Goal: Transaction & Acquisition: Purchase product/service

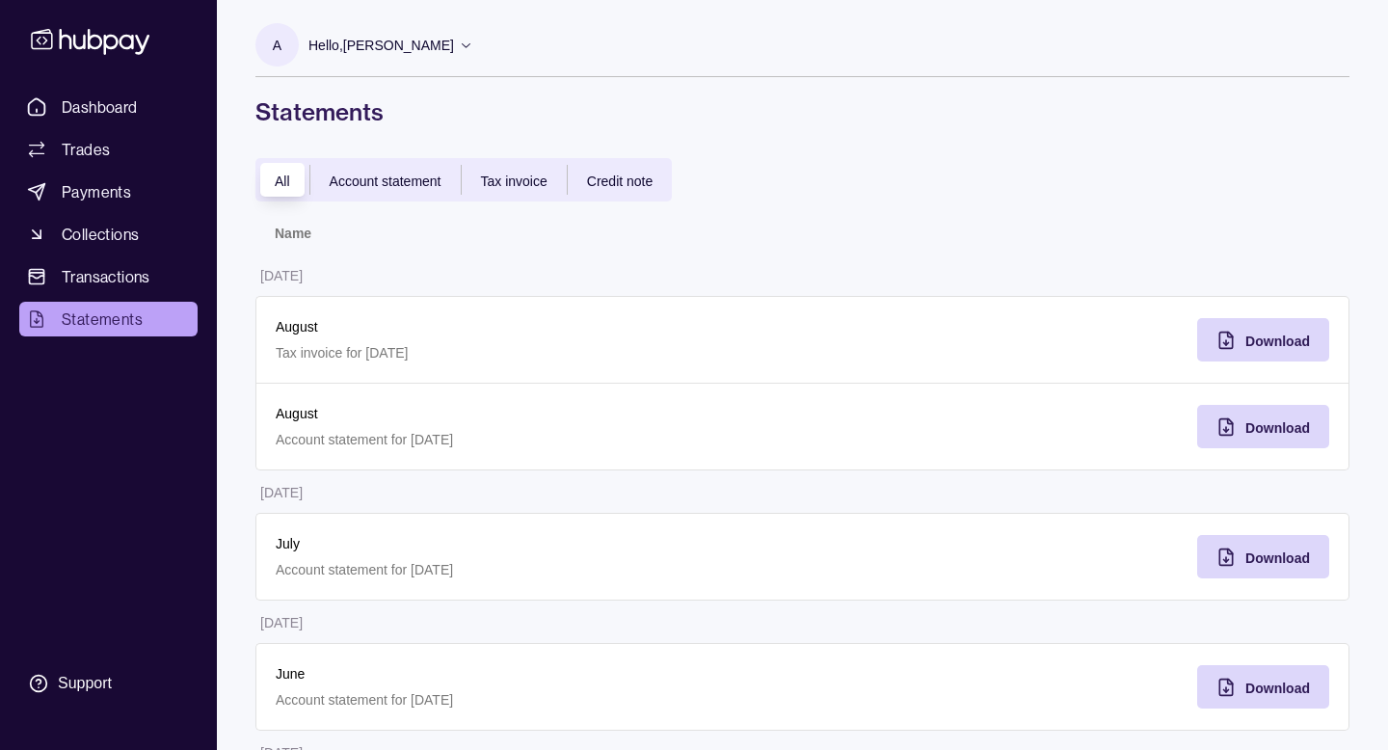
scroll to position [74, 0]
click at [102, 204] on link "Payments" at bounding box center [108, 191] width 178 height 35
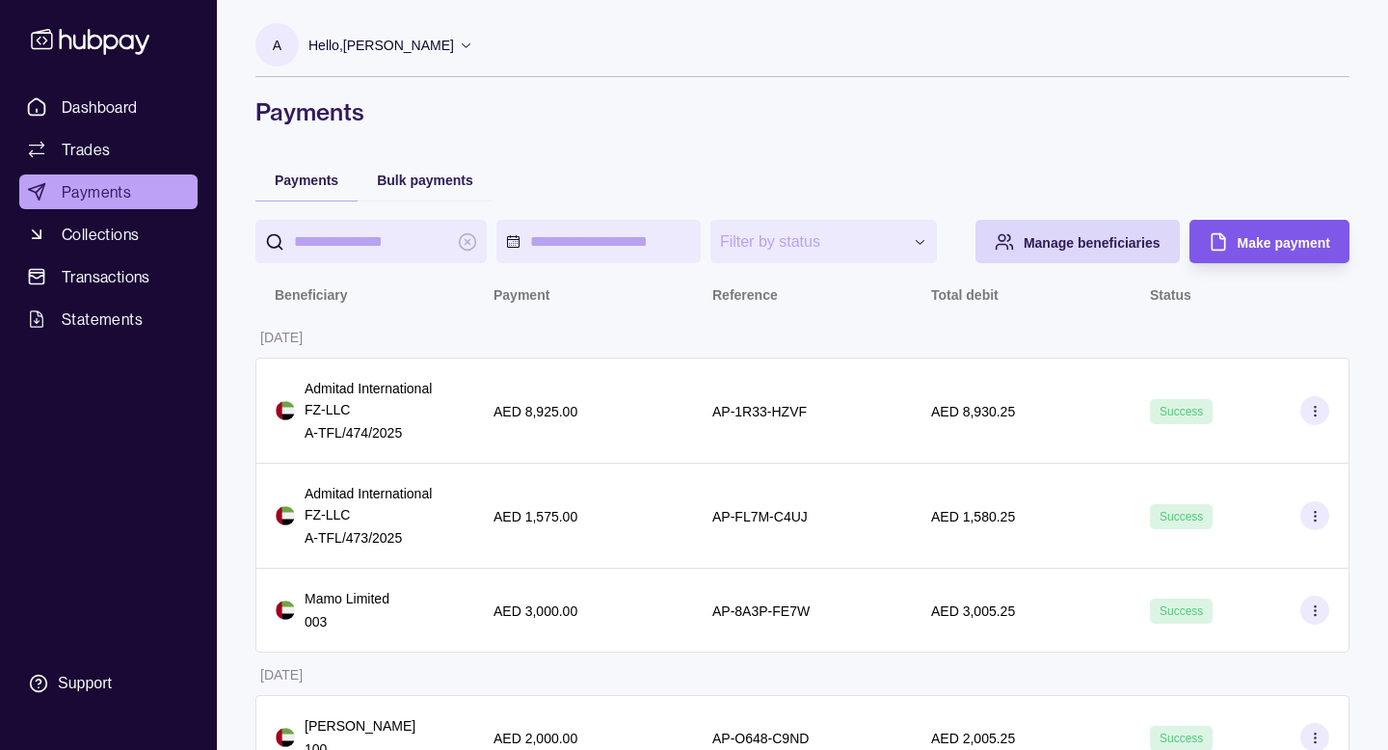
click at [1266, 263] on div "Make payment" at bounding box center [1255, 241] width 150 height 43
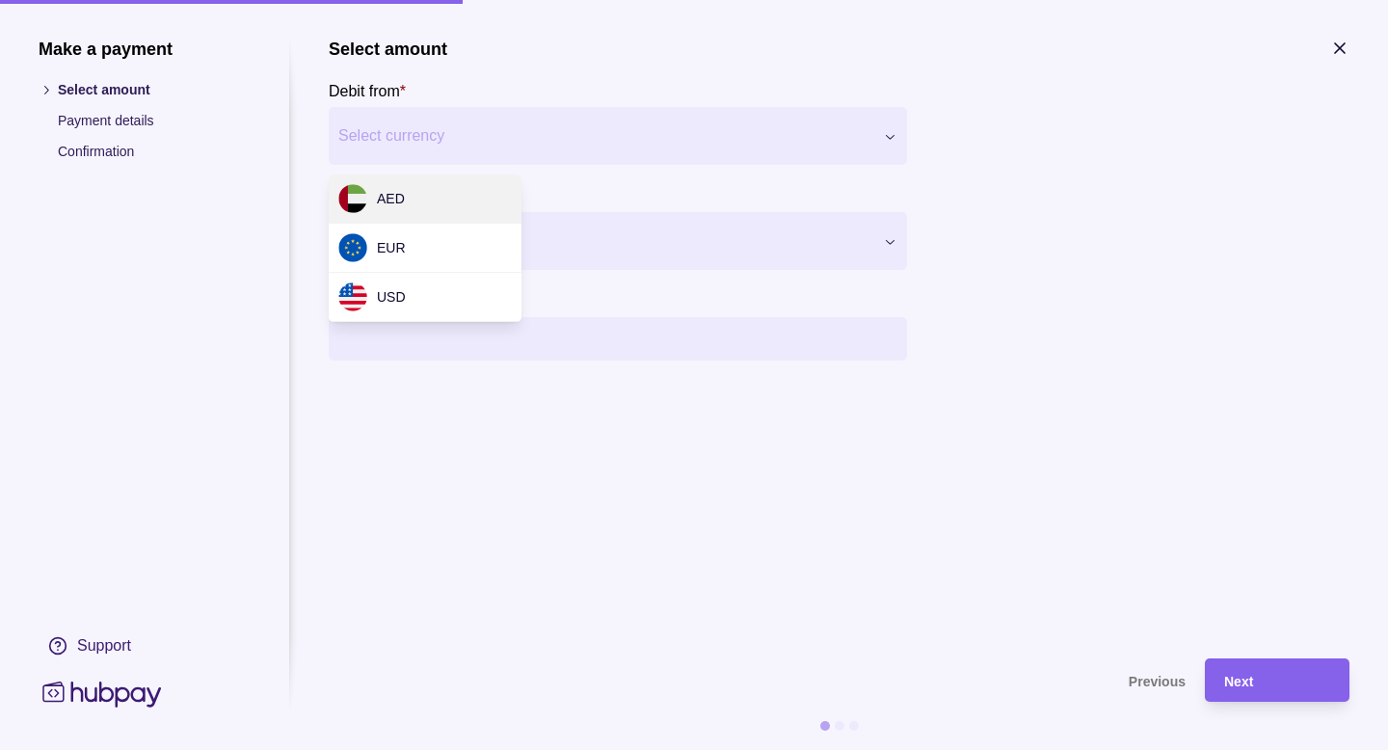
select select "***"
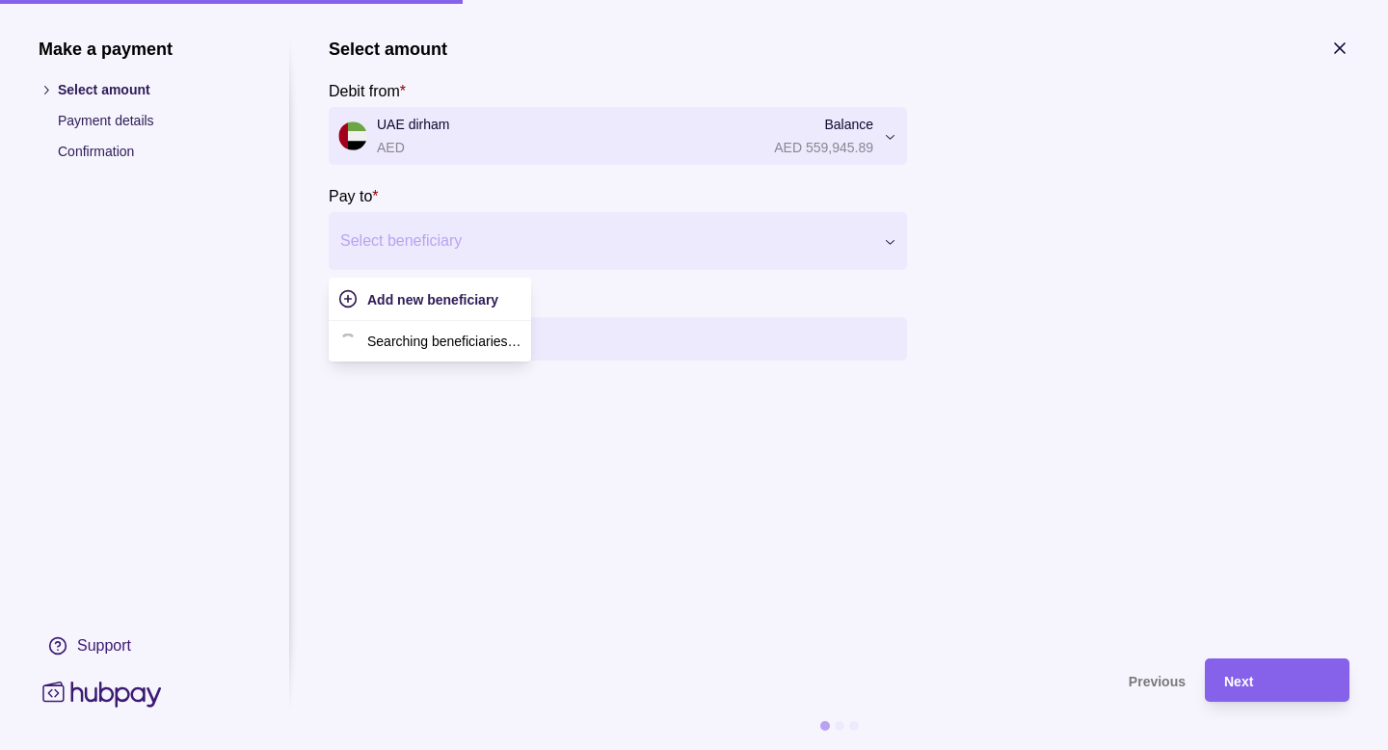
click at [480, 261] on div "Select beneficiary" at bounding box center [618, 241] width 578 height 58
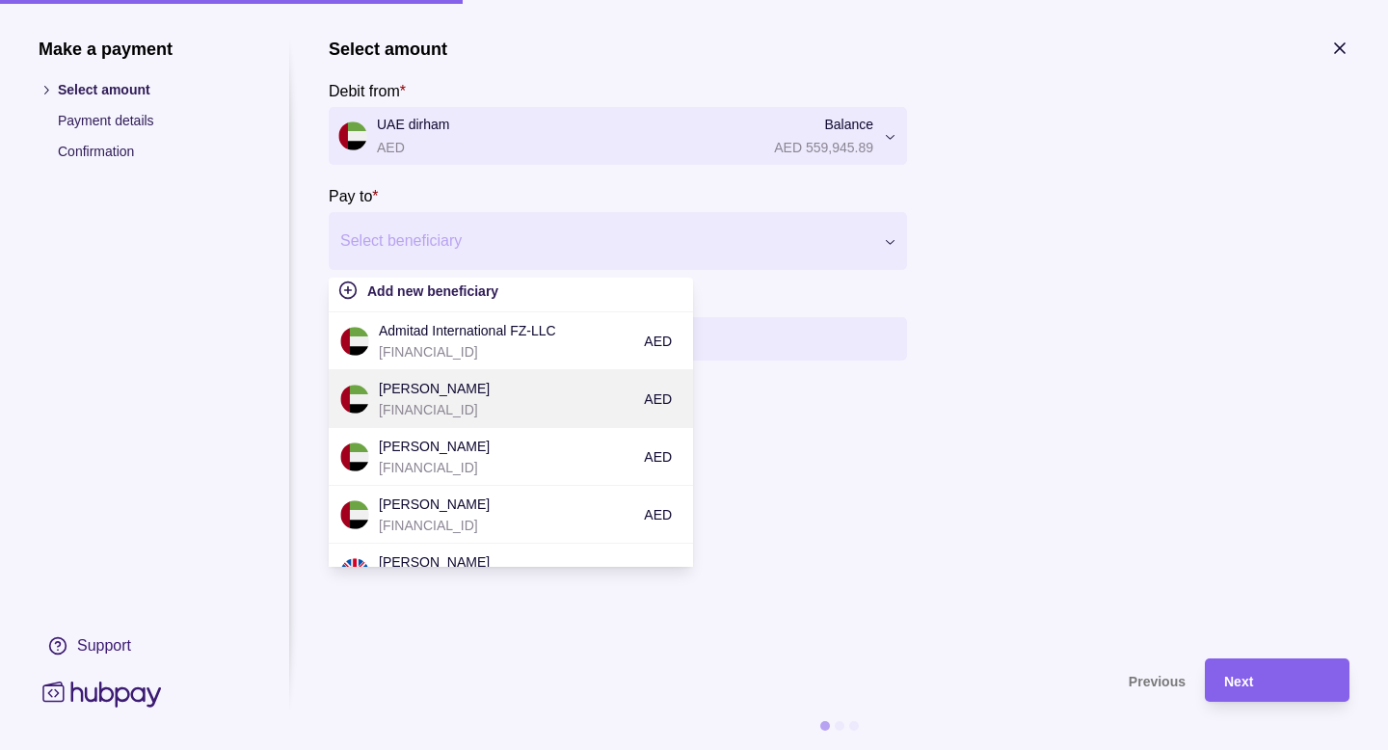
scroll to position [4, 0]
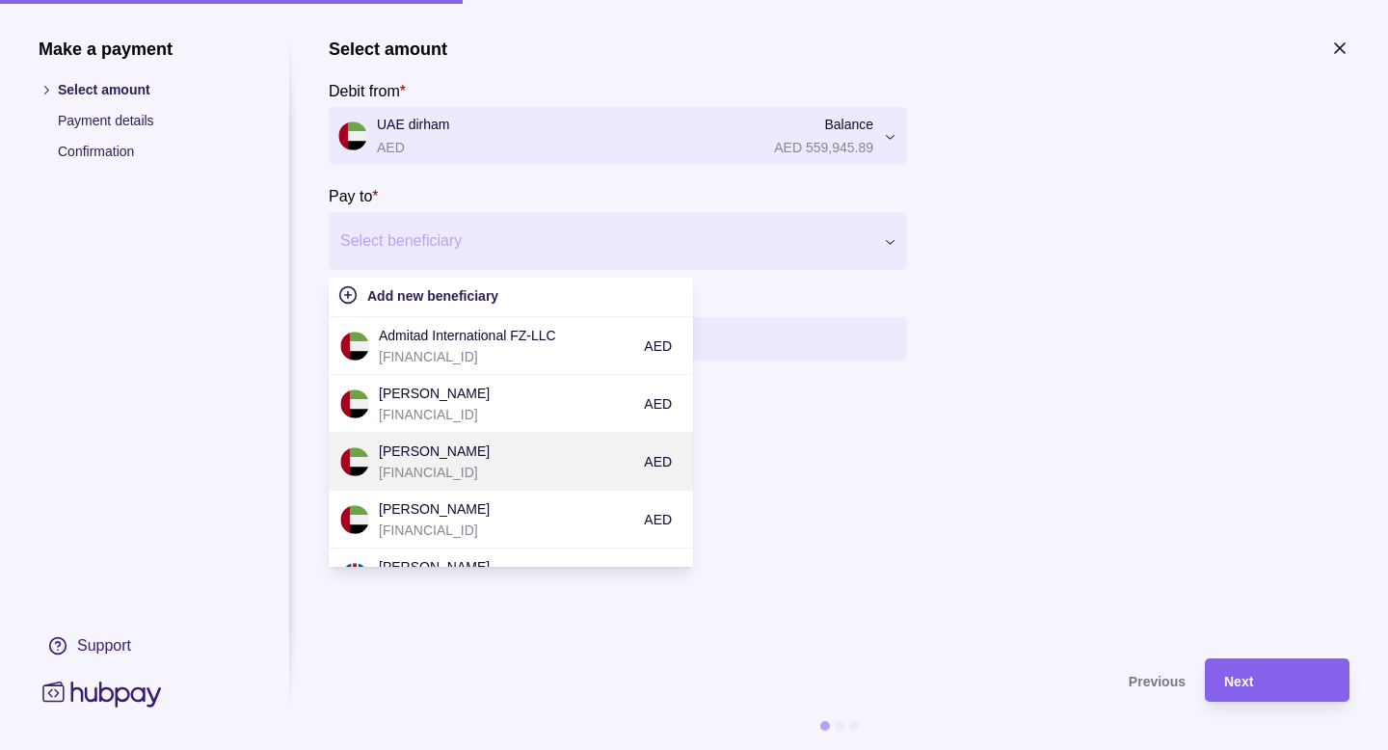
click at [515, 456] on p "[PERSON_NAME]" at bounding box center [506, 450] width 255 height 21
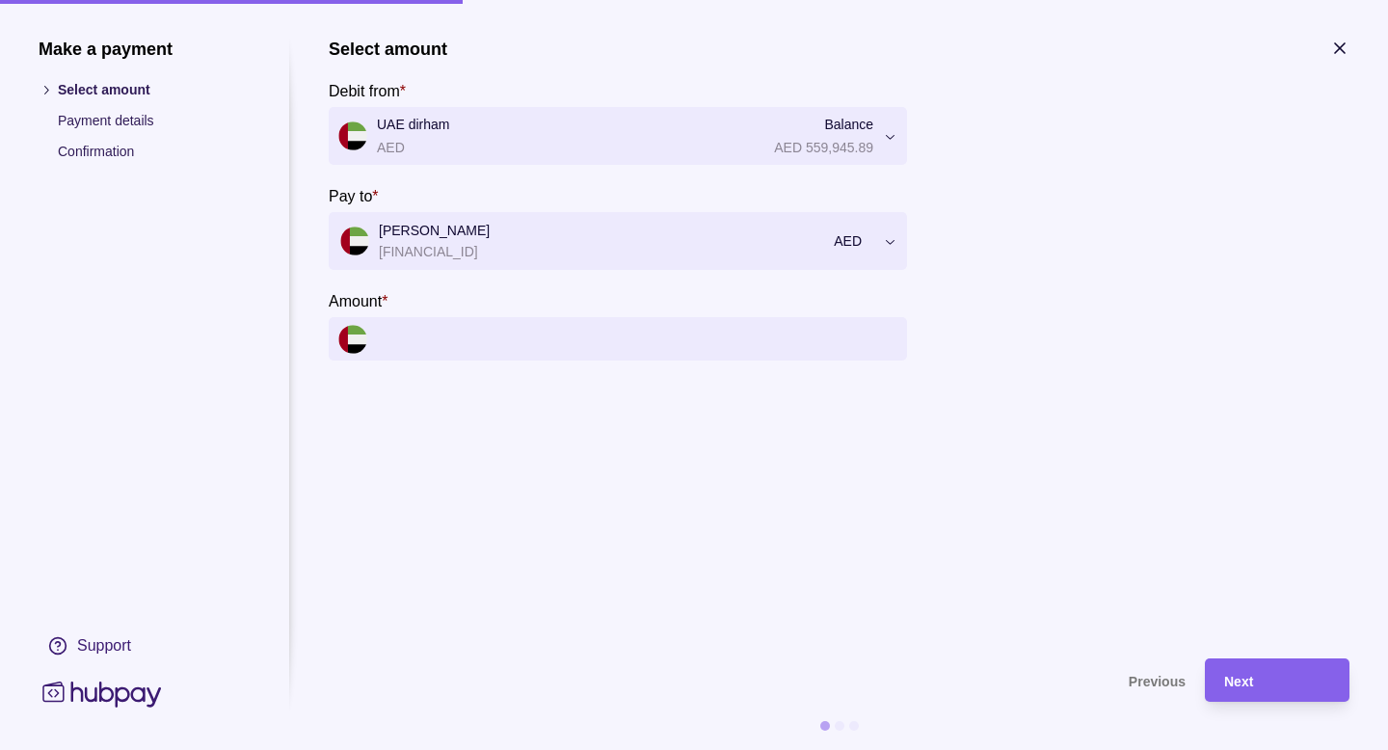
click at [529, 342] on input "Amount *" at bounding box center [637, 338] width 520 height 43
click at [526, 339] on input "Amount *" at bounding box center [637, 338] width 520 height 43
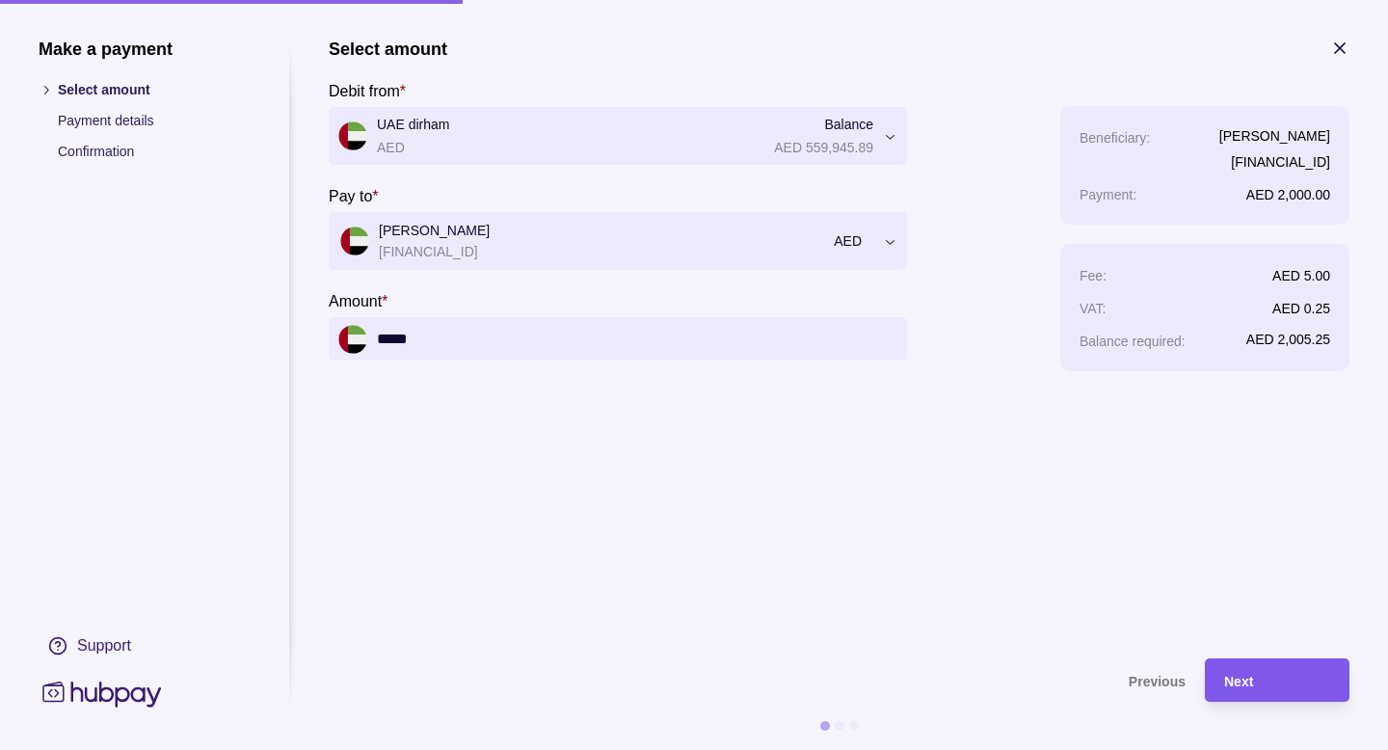
type input "*****"
click at [1229, 679] on span "Next" at bounding box center [1238, 681] width 29 height 15
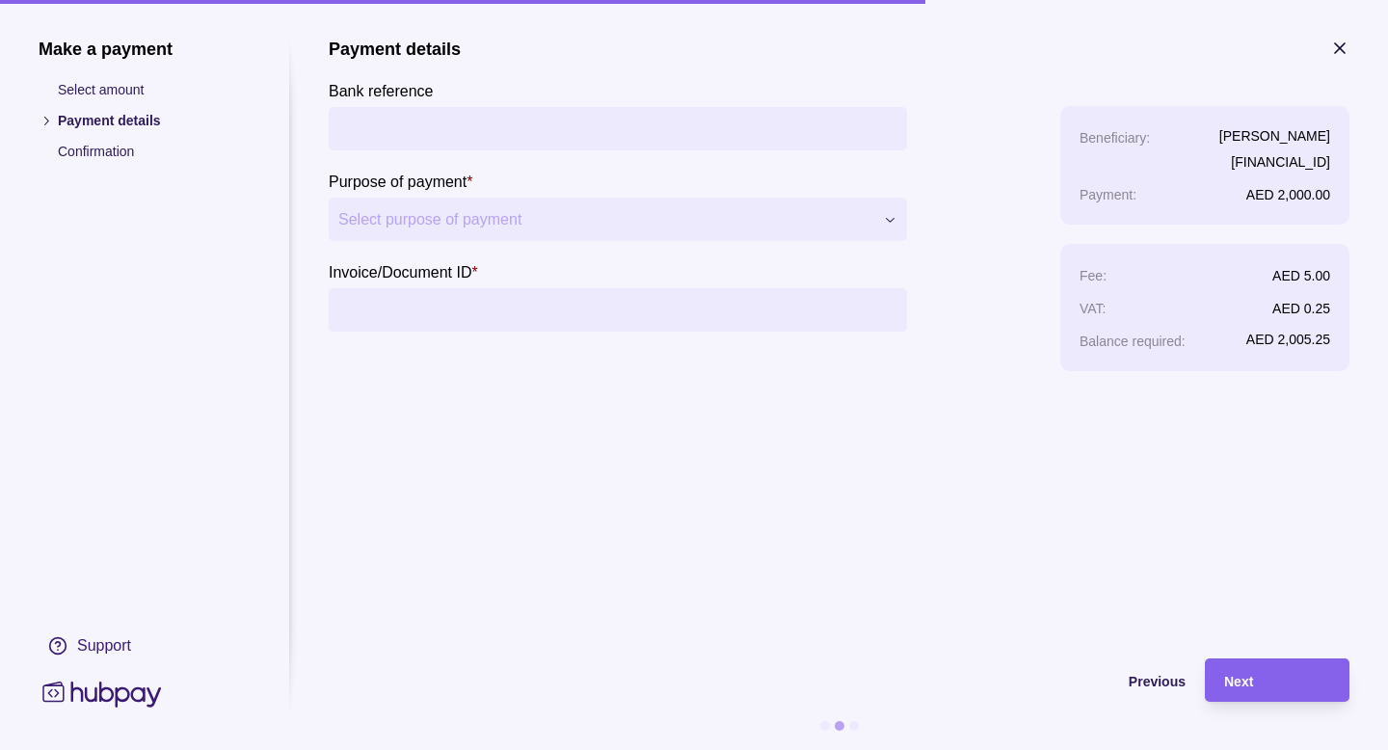
click at [533, 306] on input "Invoice/Document ID *" at bounding box center [617, 309] width 559 height 43
type input "***"
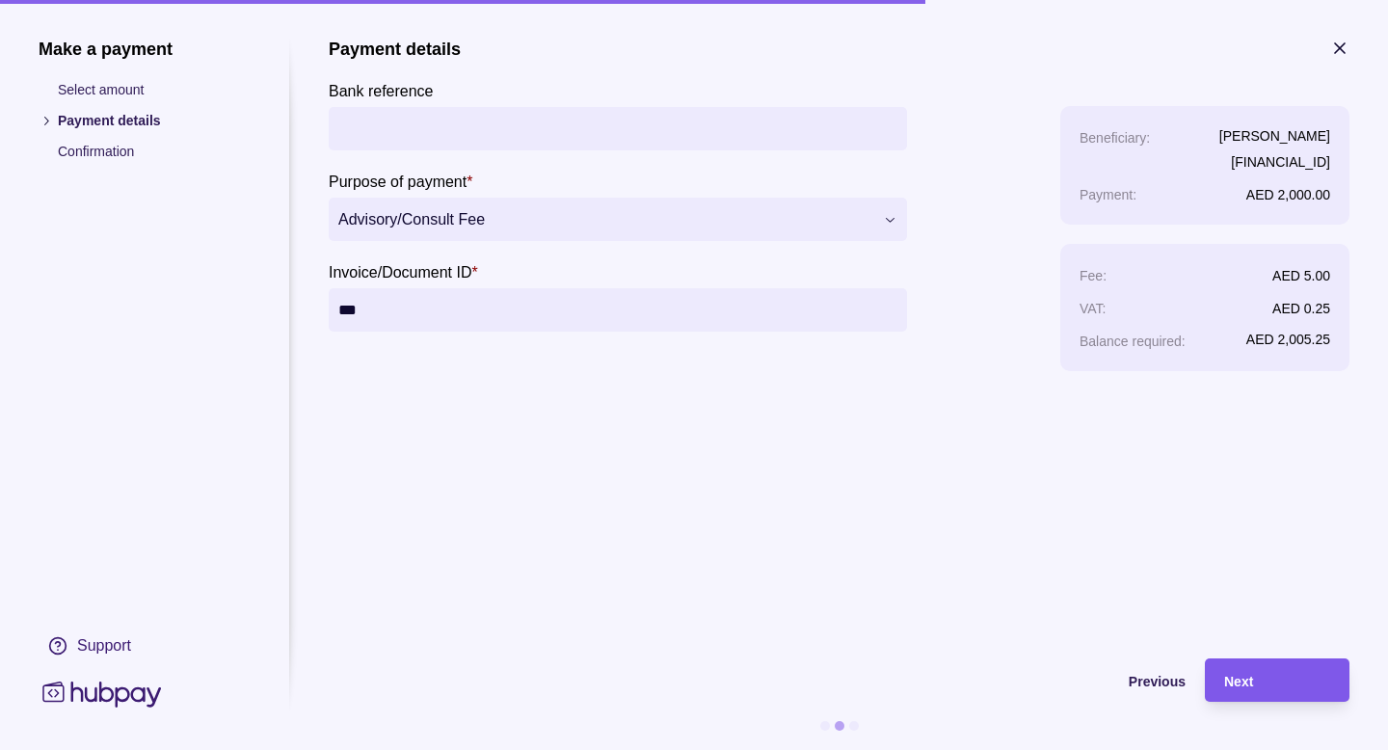
click at [1260, 680] on div "Next" at bounding box center [1277, 680] width 106 height 23
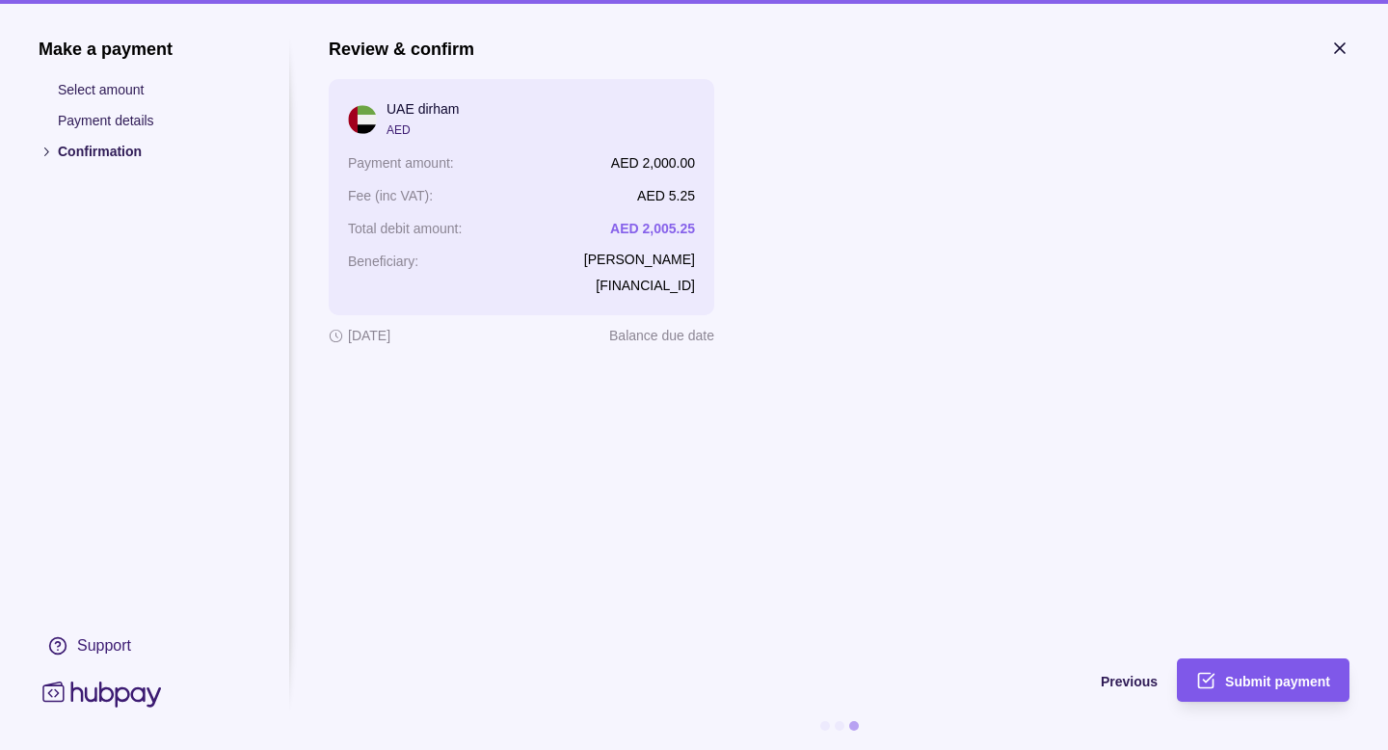
click at [1227, 671] on div "Submit payment" at bounding box center [1277, 680] width 105 height 23
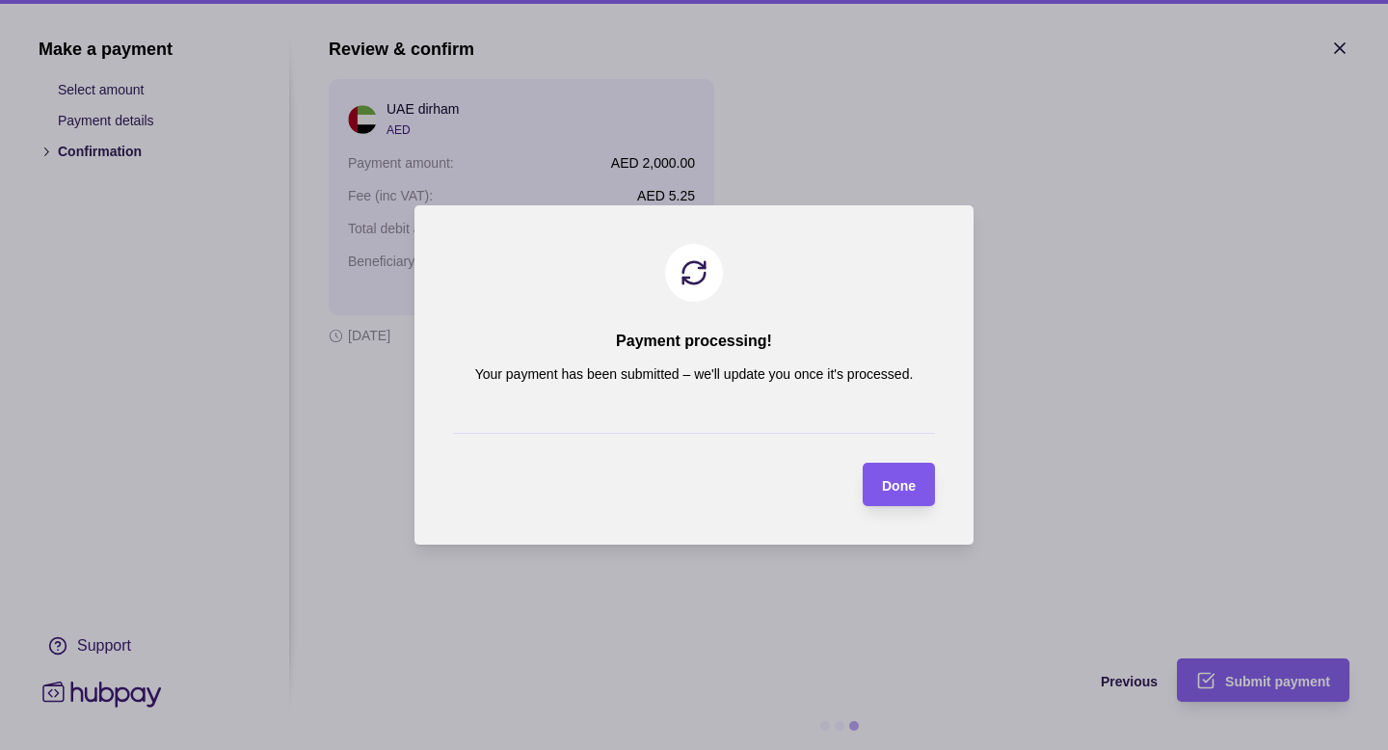
click at [905, 490] on span "Done" at bounding box center [899, 485] width 34 height 15
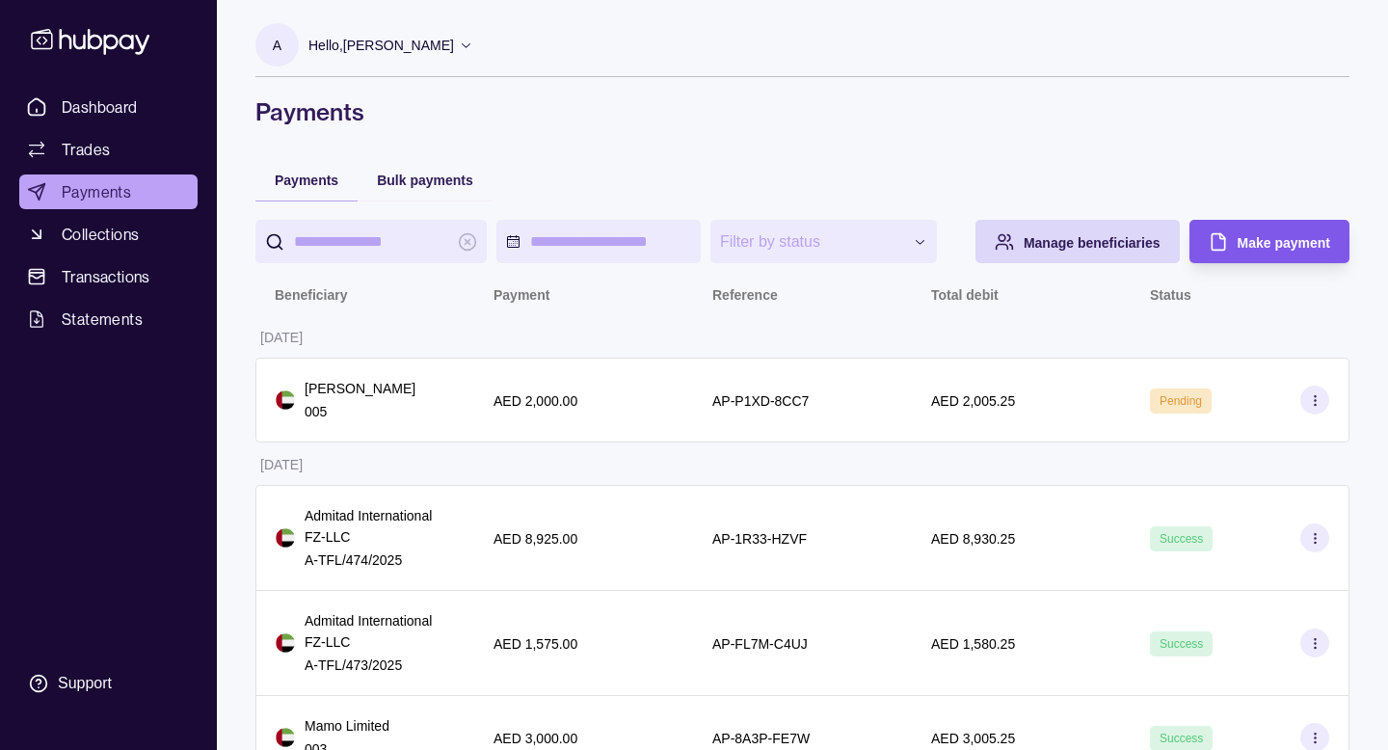
click at [1246, 251] on span "Make payment" at bounding box center [1283, 242] width 93 height 15
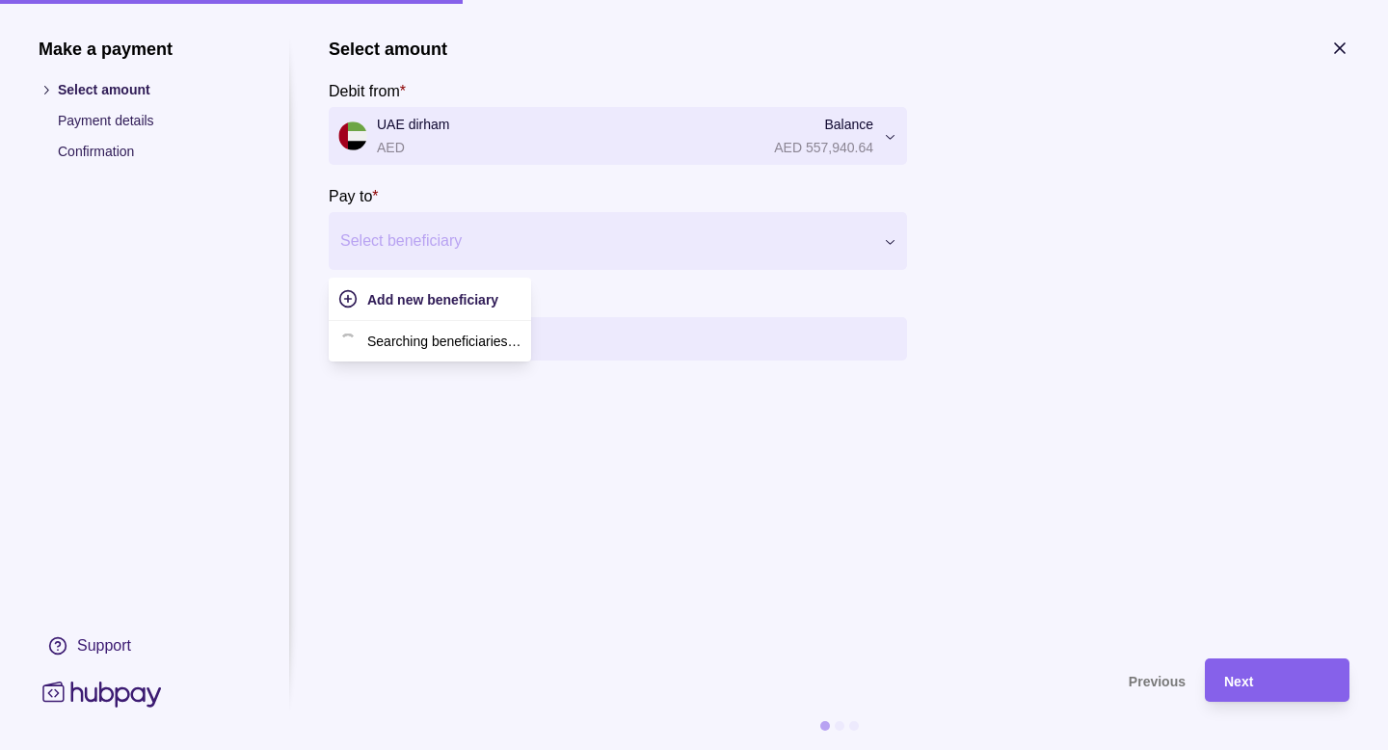
click at [477, 249] on div at bounding box center [605, 240] width 531 height 27
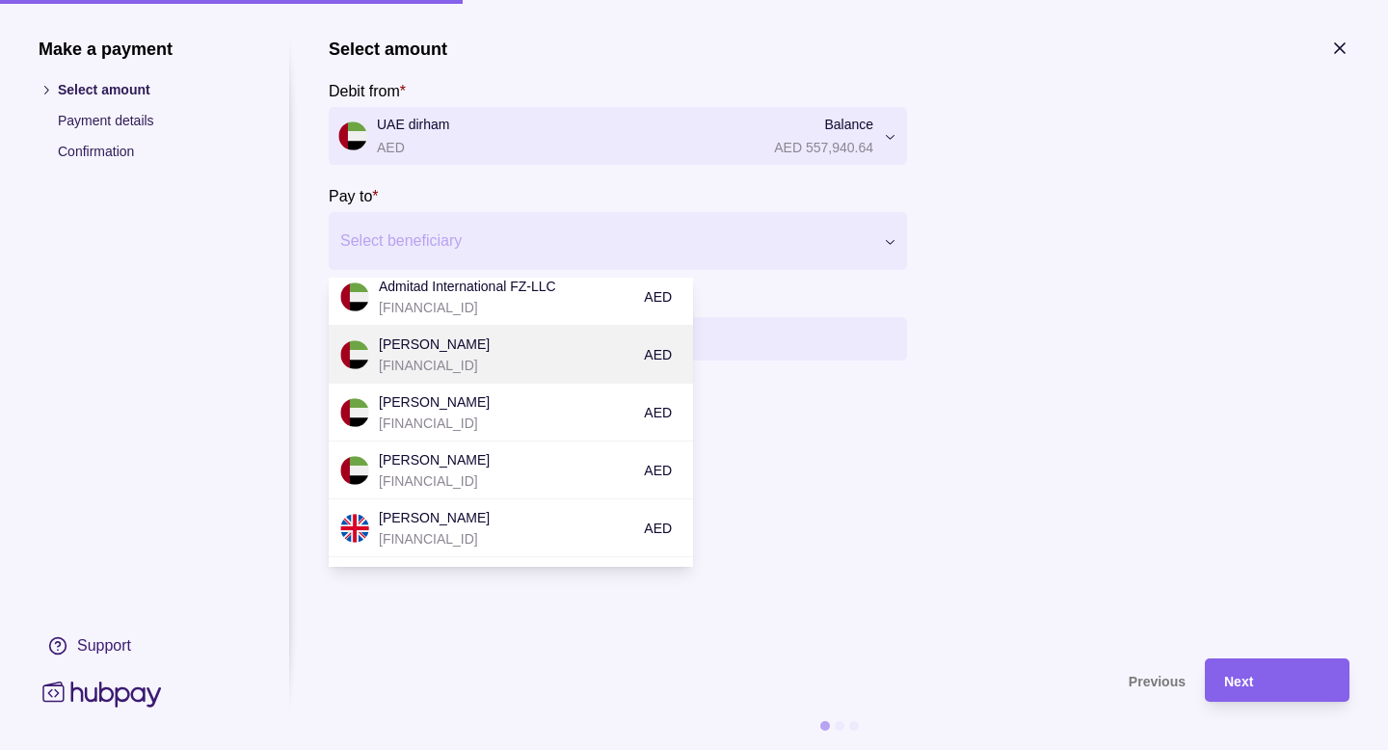
scroll to position [59, 0]
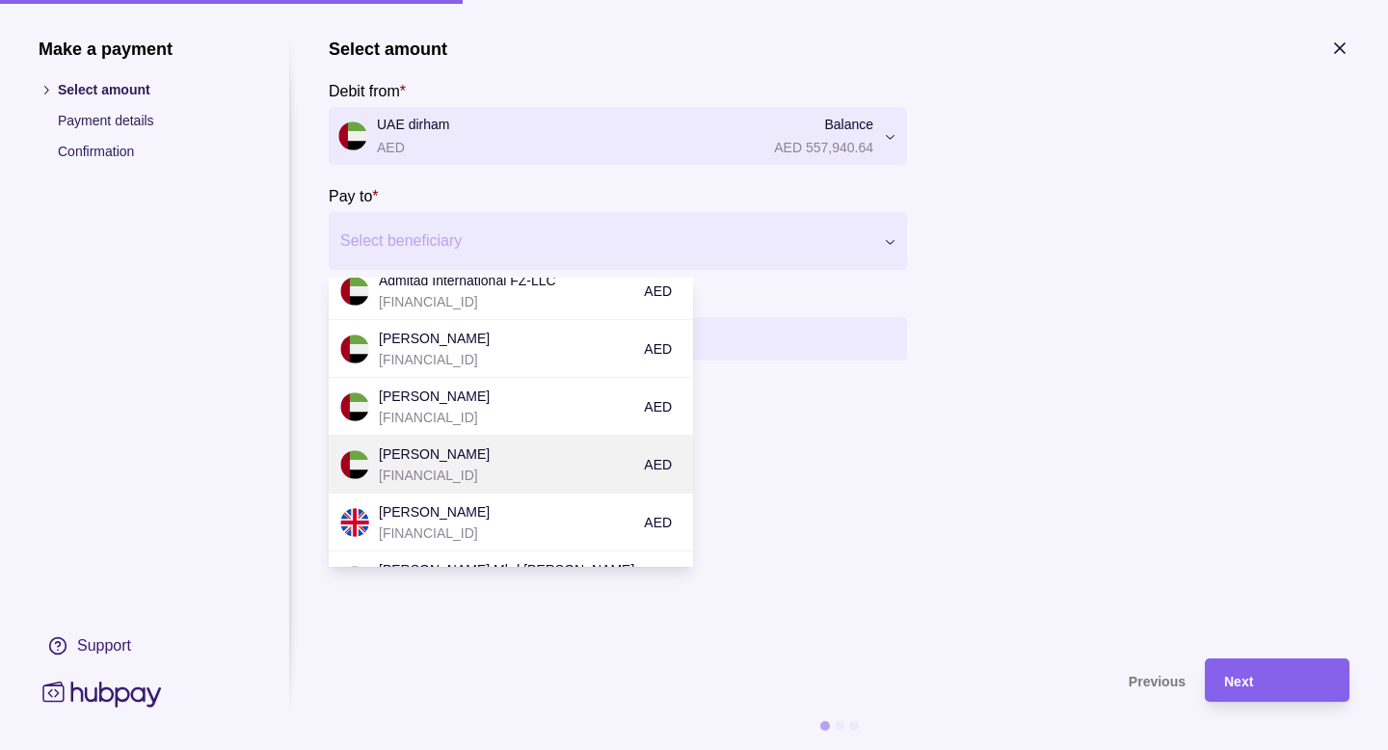
click at [490, 446] on p "[PERSON_NAME]" at bounding box center [506, 453] width 255 height 21
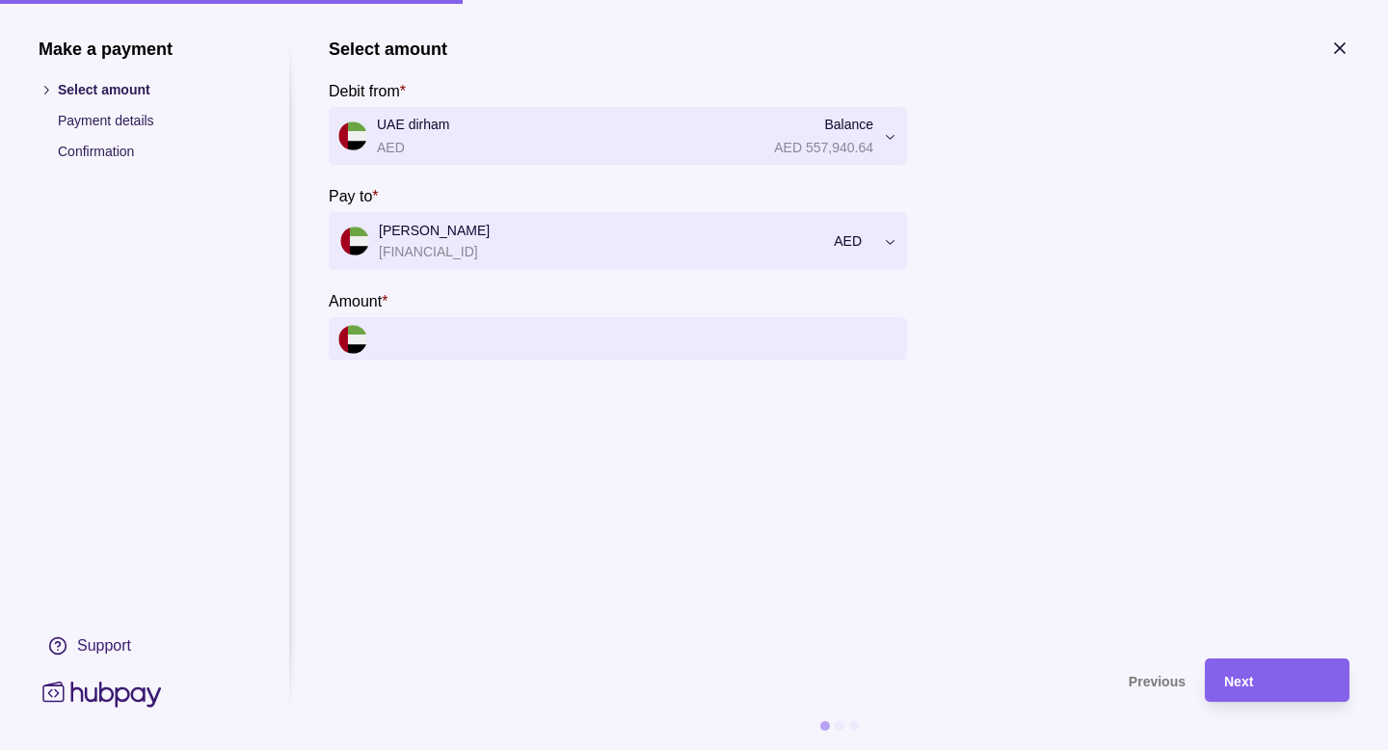
click at [530, 342] on input "Amount *" at bounding box center [637, 338] width 520 height 43
click at [515, 332] on input "Amount *" at bounding box center [637, 338] width 520 height 43
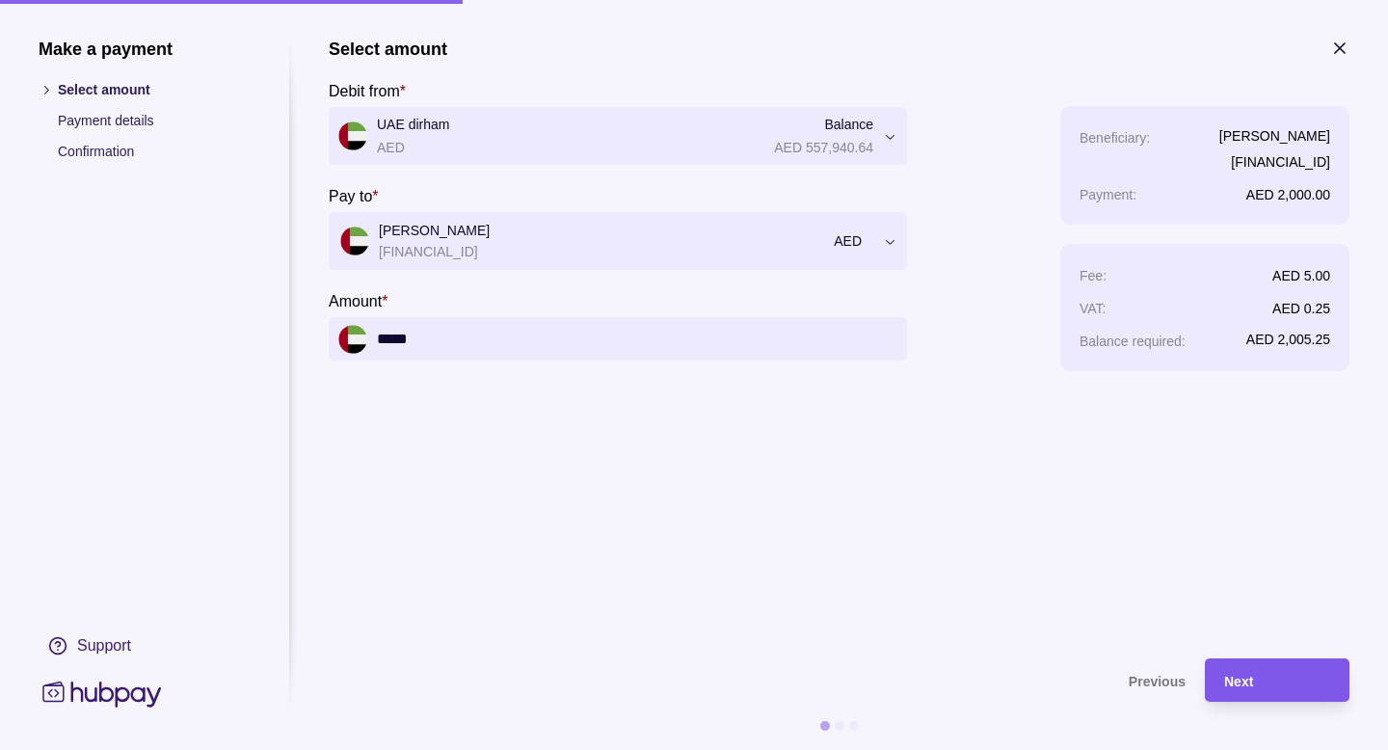
type input "*****"
click at [1289, 679] on div "Next" at bounding box center [1277, 680] width 106 height 23
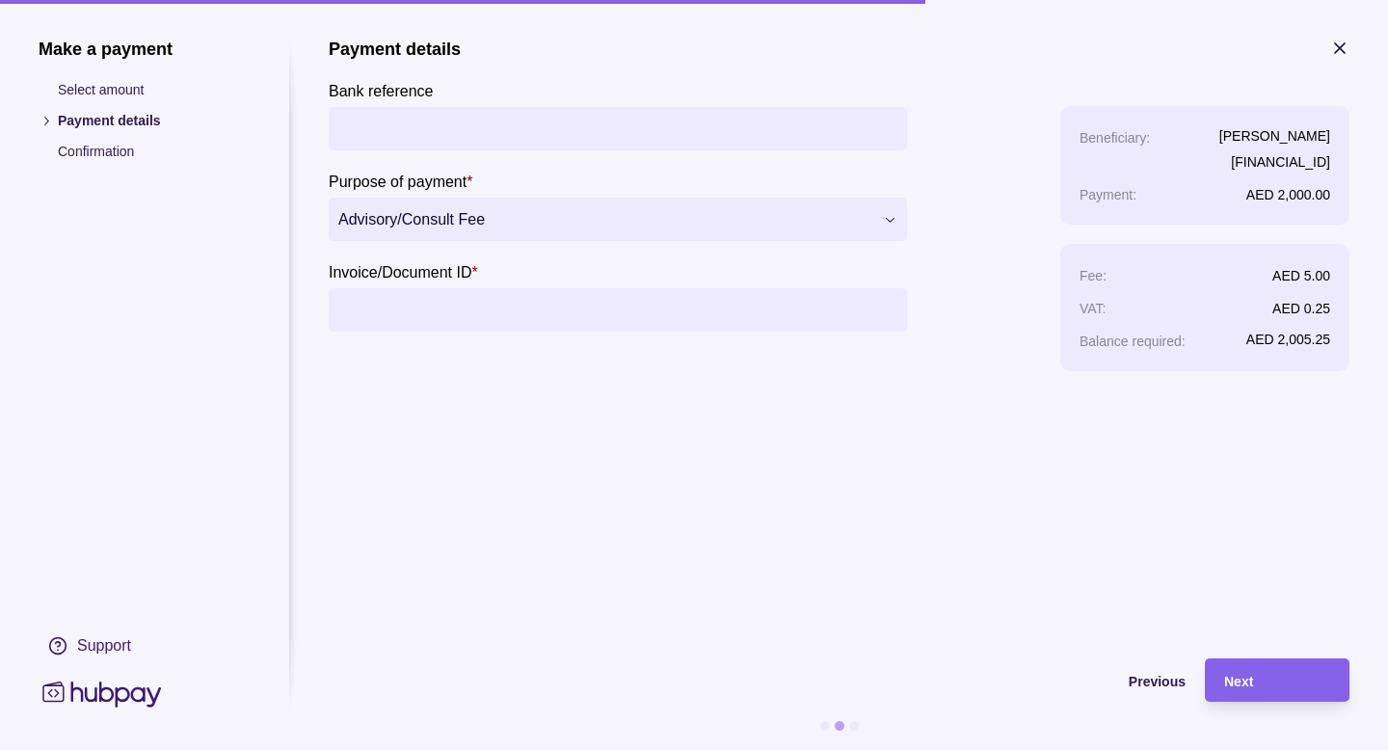
click at [481, 302] on input "Invoice/Document ID *" at bounding box center [617, 309] width 559 height 43
type input "***"
click at [419, 129] on input "Bank reference" at bounding box center [617, 128] width 559 height 43
click at [1245, 674] on span "Next" at bounding box center [1238, 681] width 29 height 15
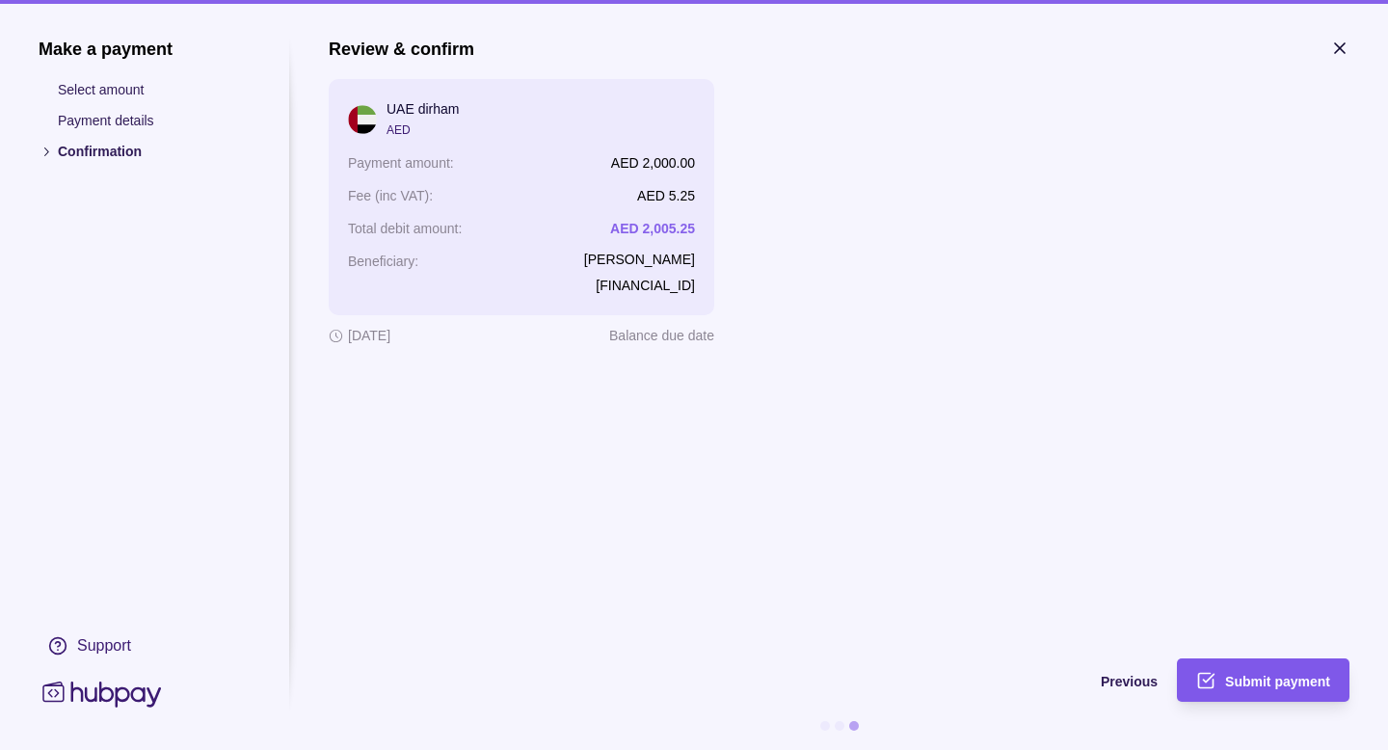
click at [1219, 677] on div "Submit payment" at bounding box center [1248, 679] width 163 height 43
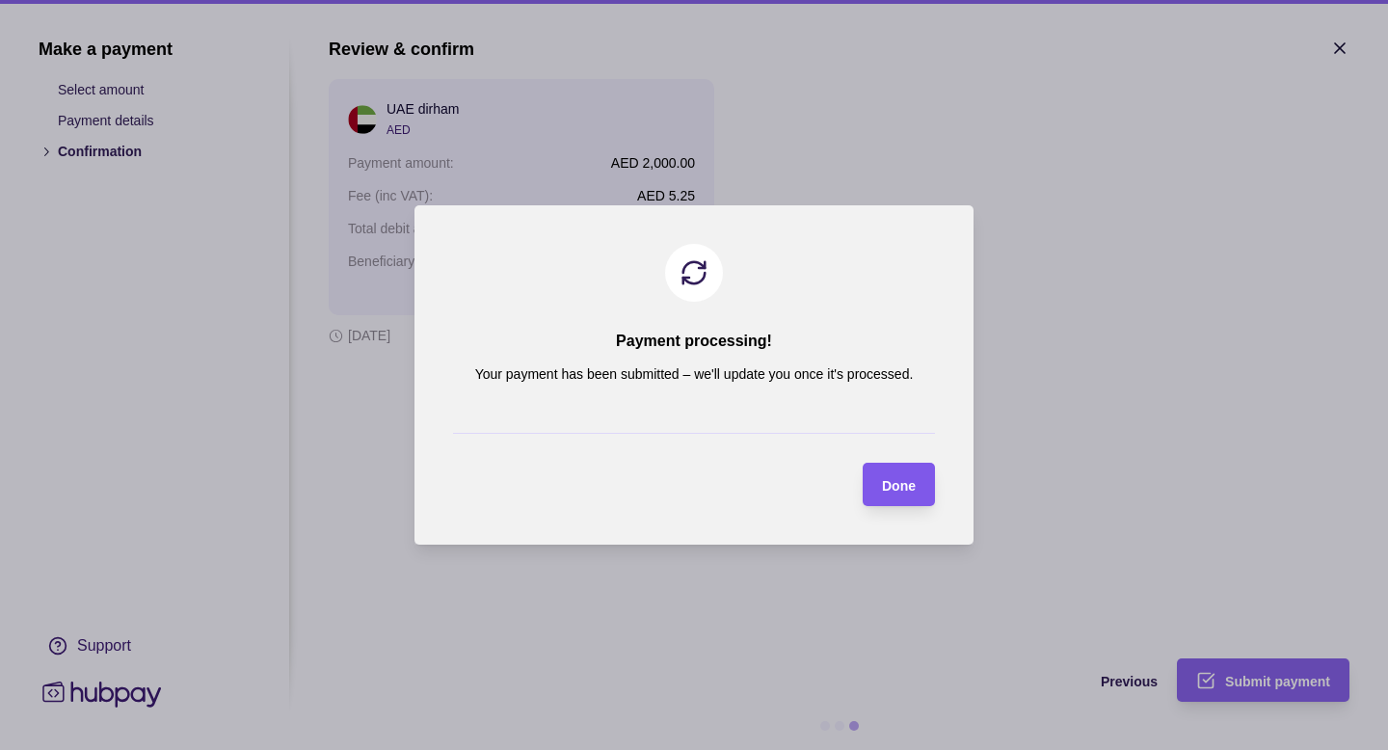
click at [891, 481] on span "Done" at bounding box center [899, 485] width 34 height 15
